Goal: Use online tool/utility: Utilize a website feature to perform a specific function

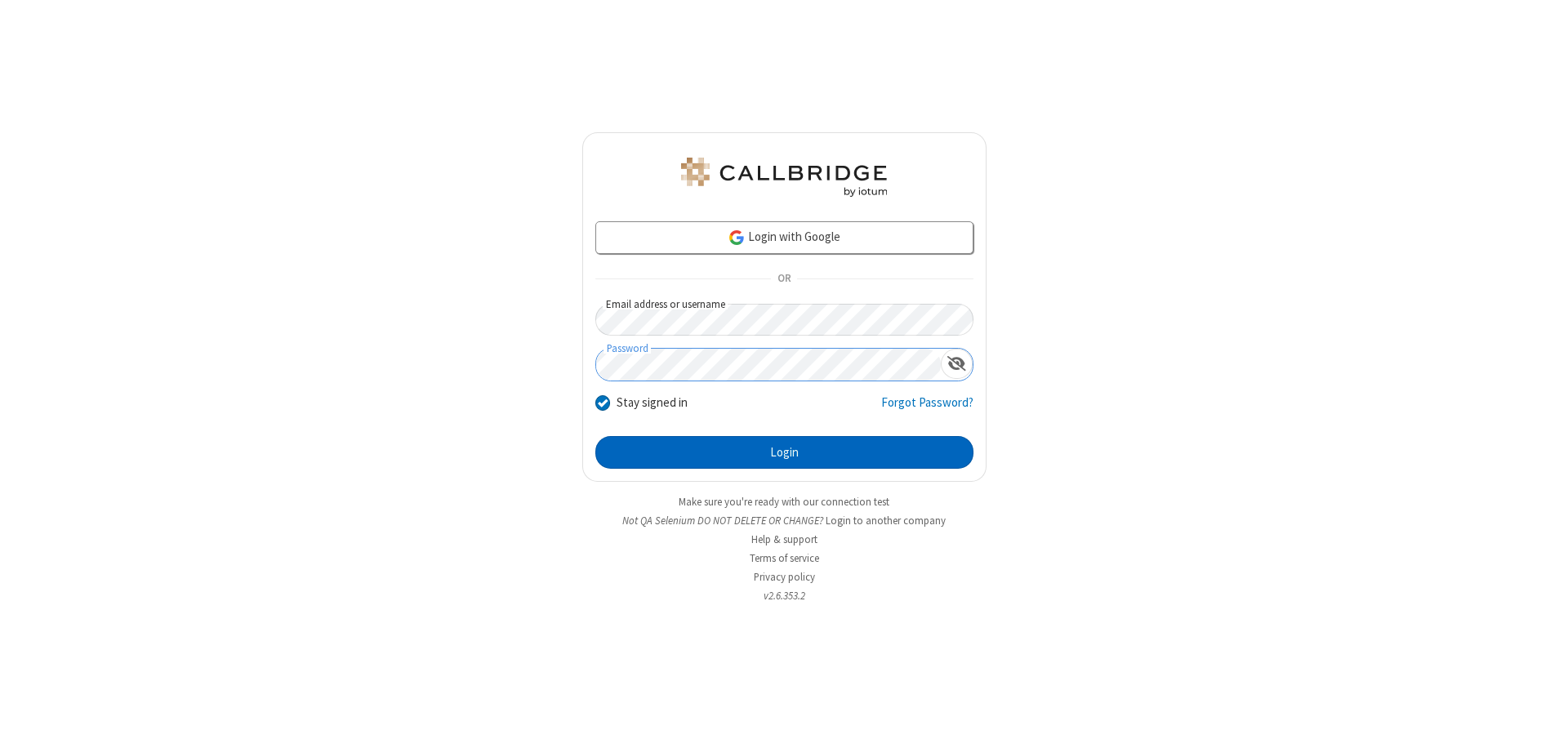
click at [784, 453] on button "Login" at bounding box center [784, 453] width 378 height 33
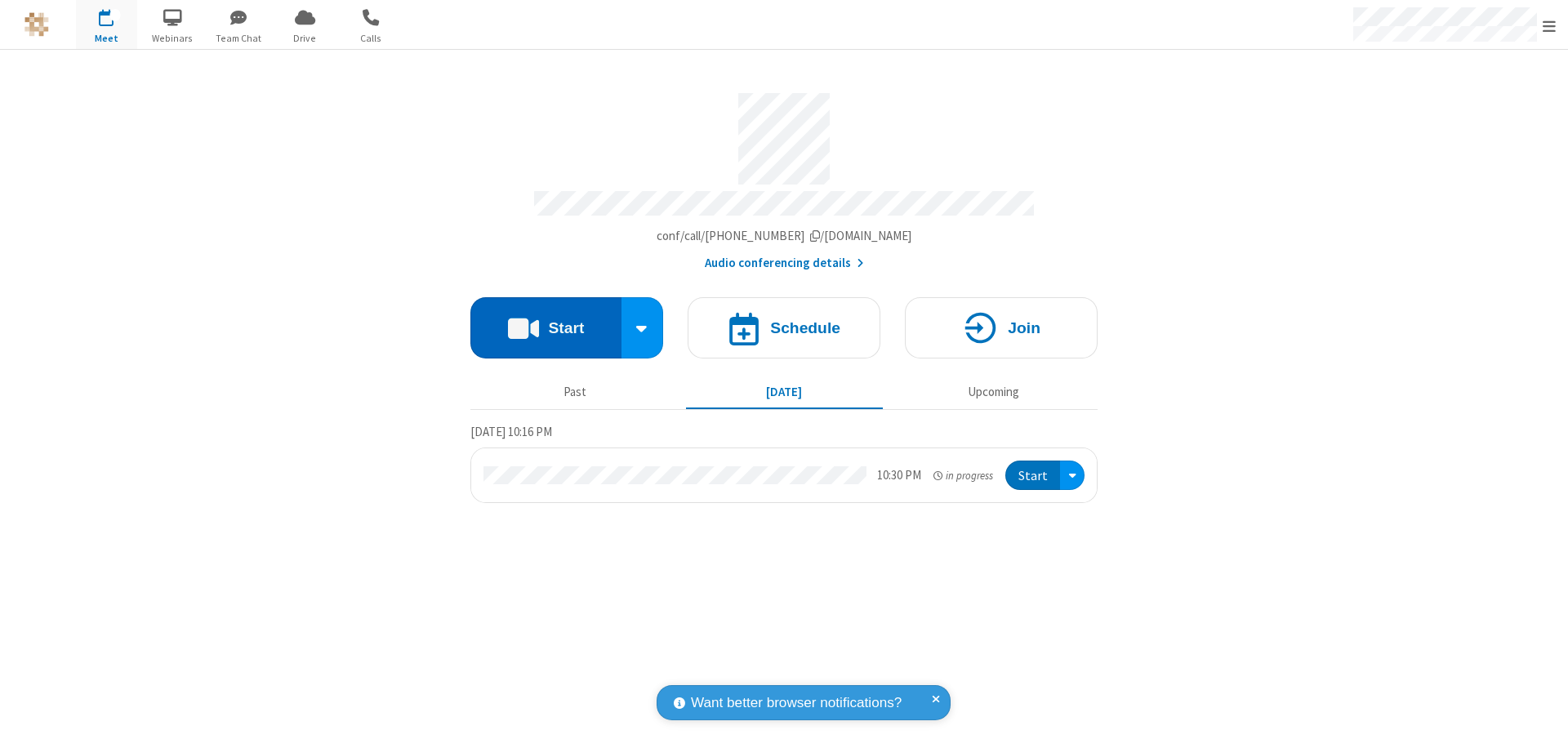
click at [545, 320] on button "Start" at bounding box center [545, 328] width 151 height 62
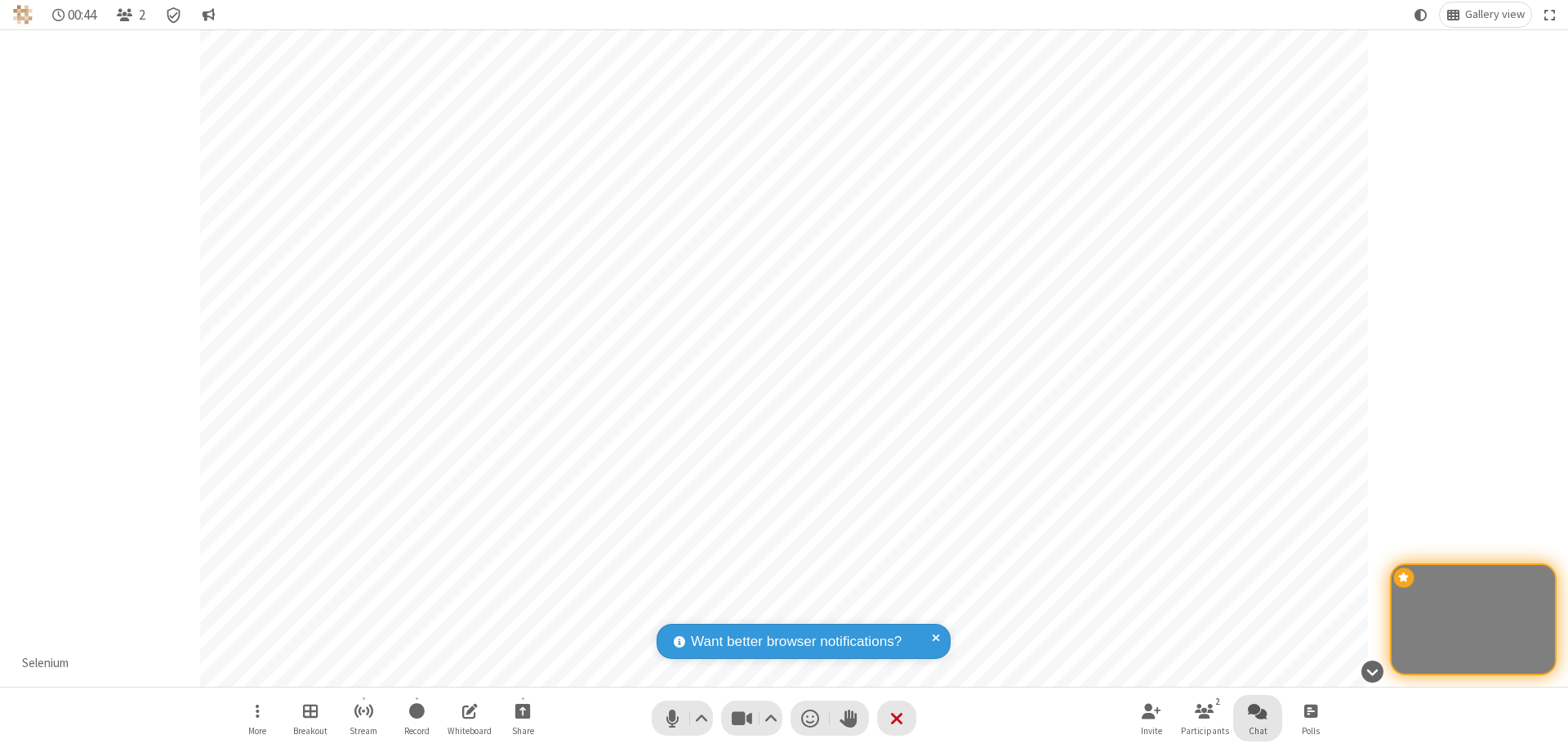
click at [1258, 711] on span "Open chat" at bounding box center [1257, 711] width 19 height 20
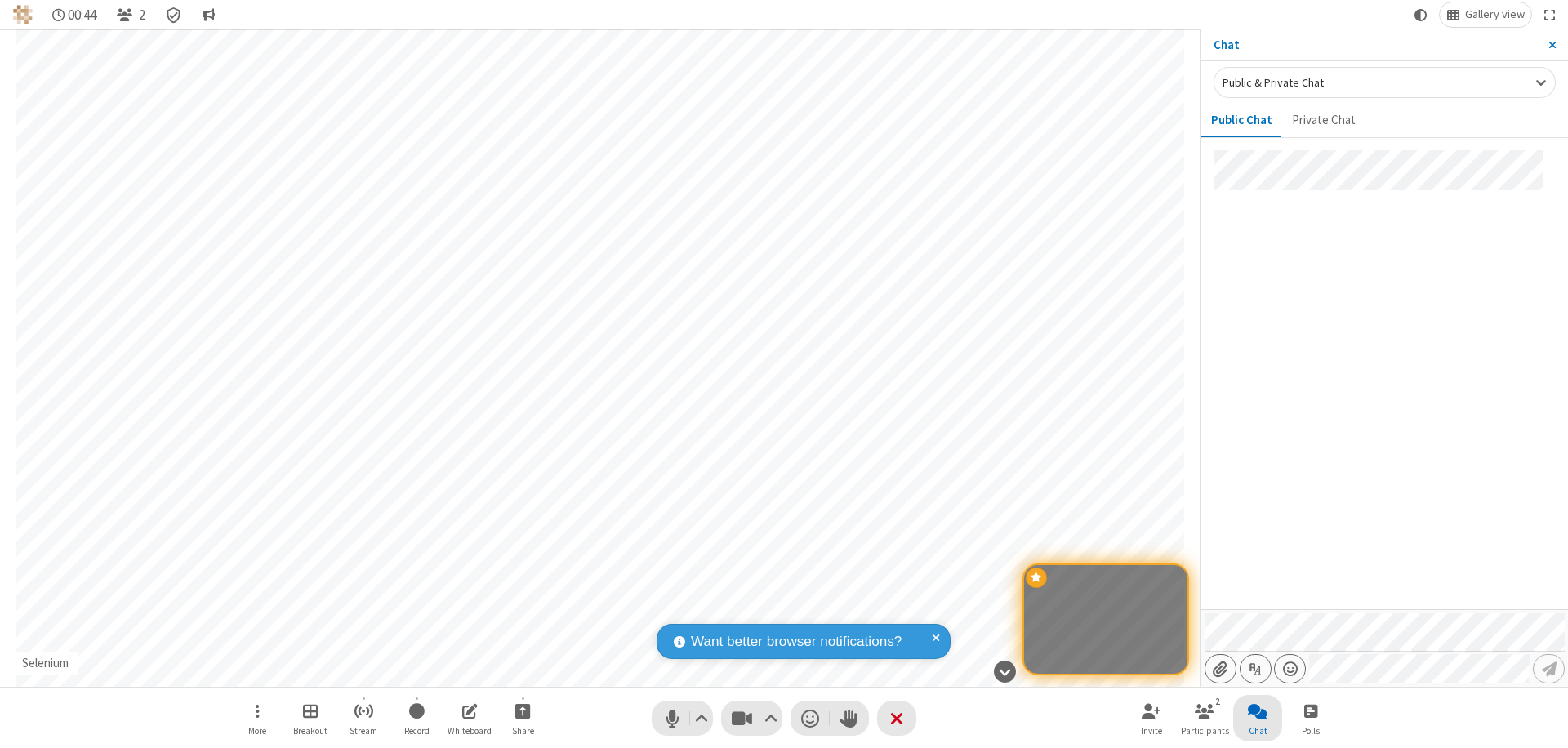
type input "C:\fakepath\doc_test.docx"
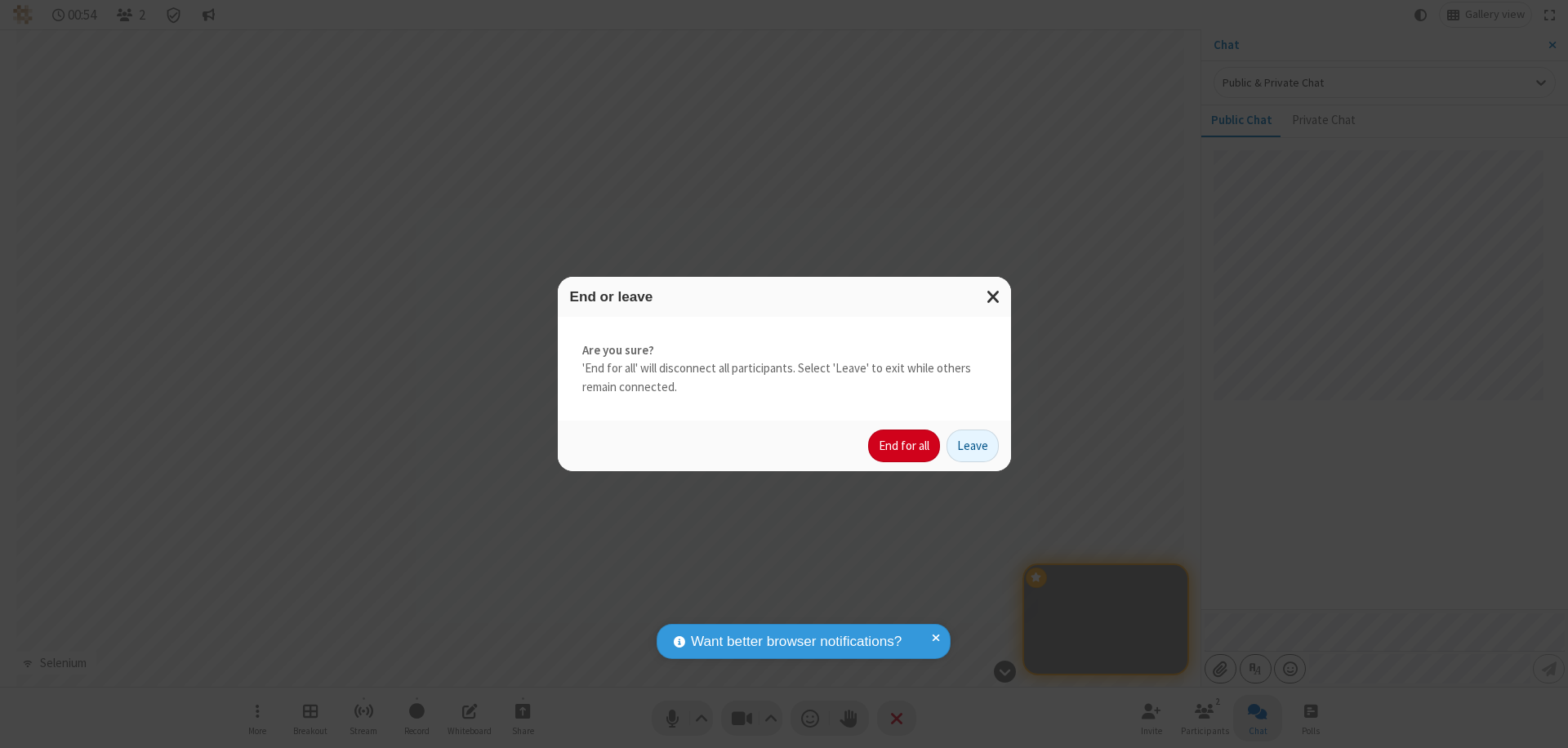
click at [905, 446] on button "End for all" at bounding box center [903, 446] width 72 height 33
